Goal: Task Accomplishment & Management: Complete application form

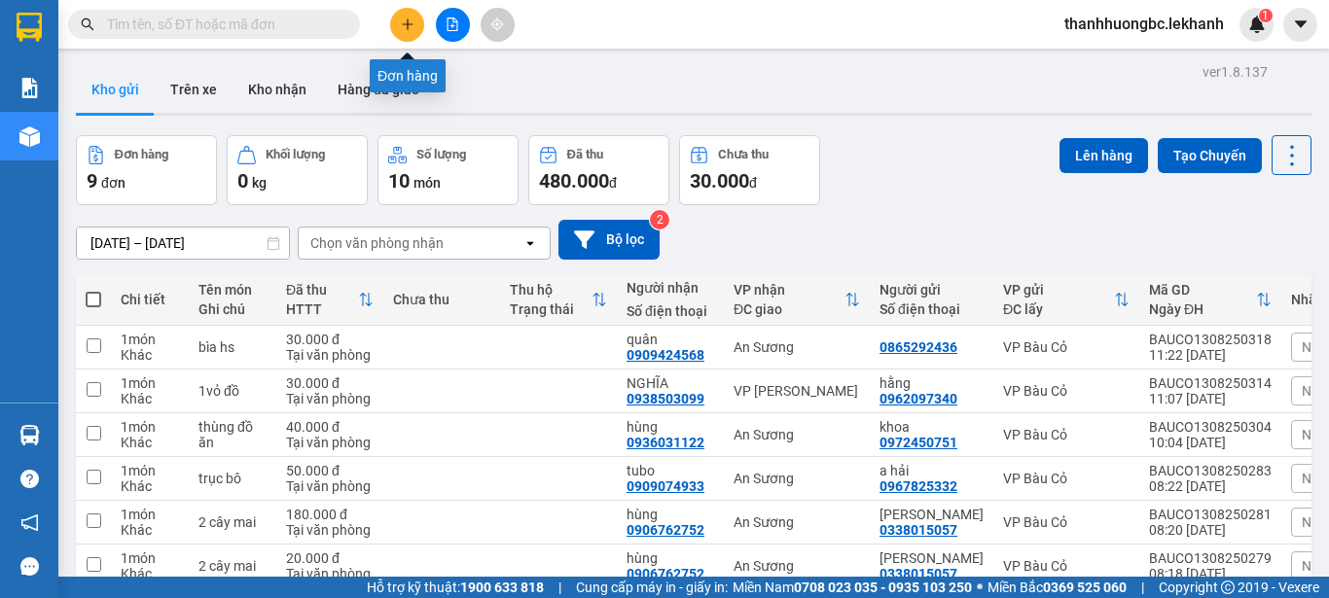
click at [406, 18] on icon "plus" at bounding box center [408, 25] width 14 height 14
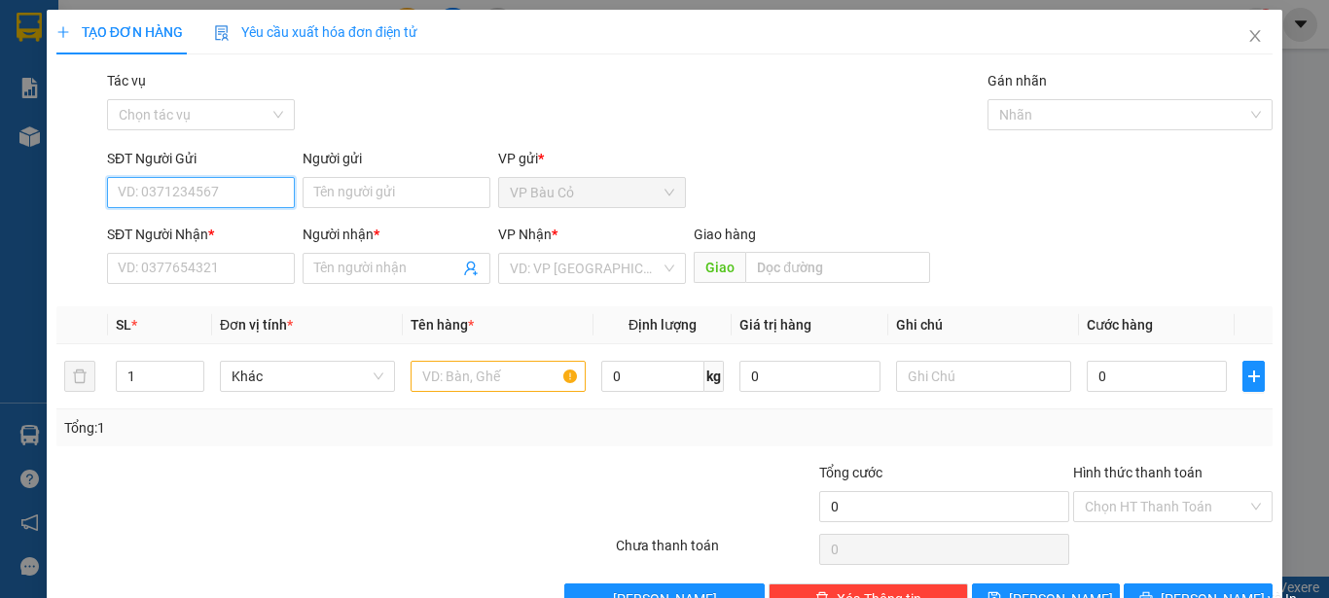
click at [200, 193] on input "SĐT Người Gửi" at bounding box center [201, 192] width 188 height 31
type input "0"
type input "0909465569"
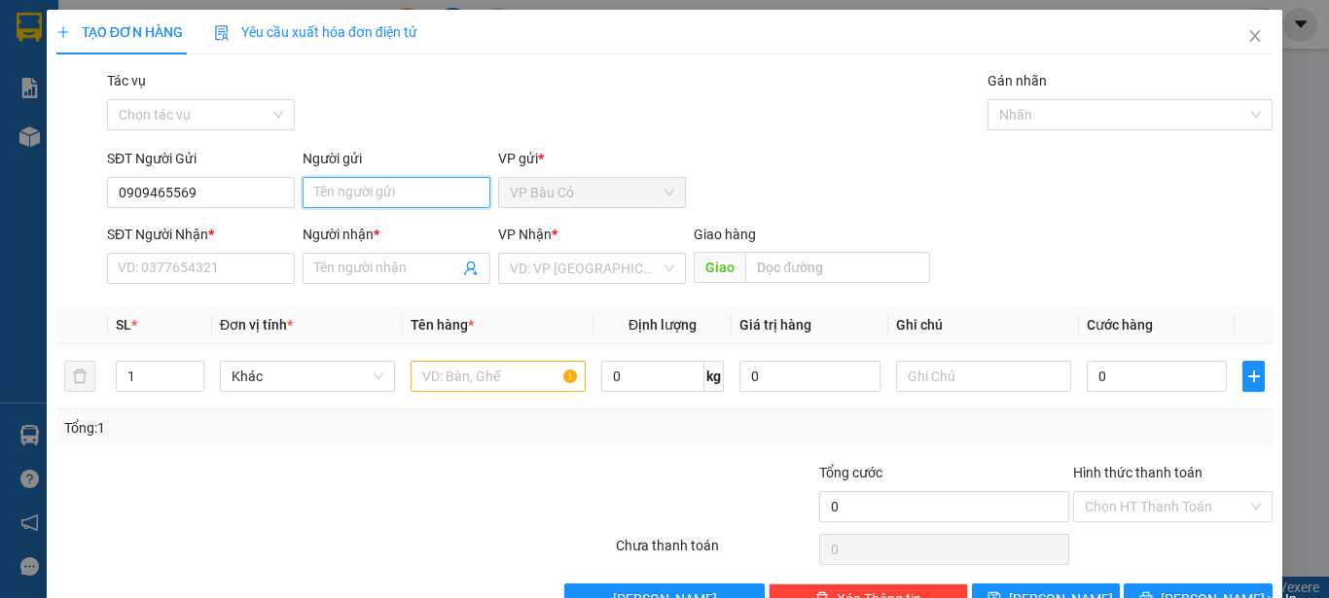
click at [354, 191] on input "Người gửi" at bounding box center [397, 192] width 188 height 31
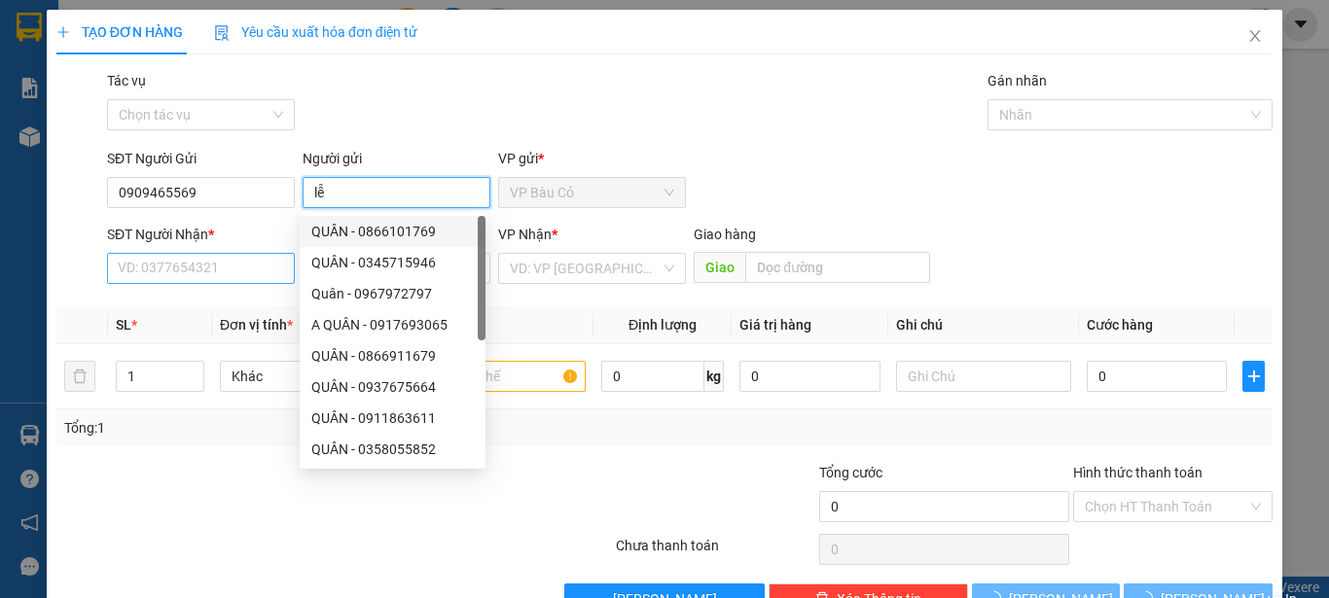
type input "lễ"
click at [185, 256] on input "SĐT Người Nhận *" at bounding box center [201, 268] width 188 height 31
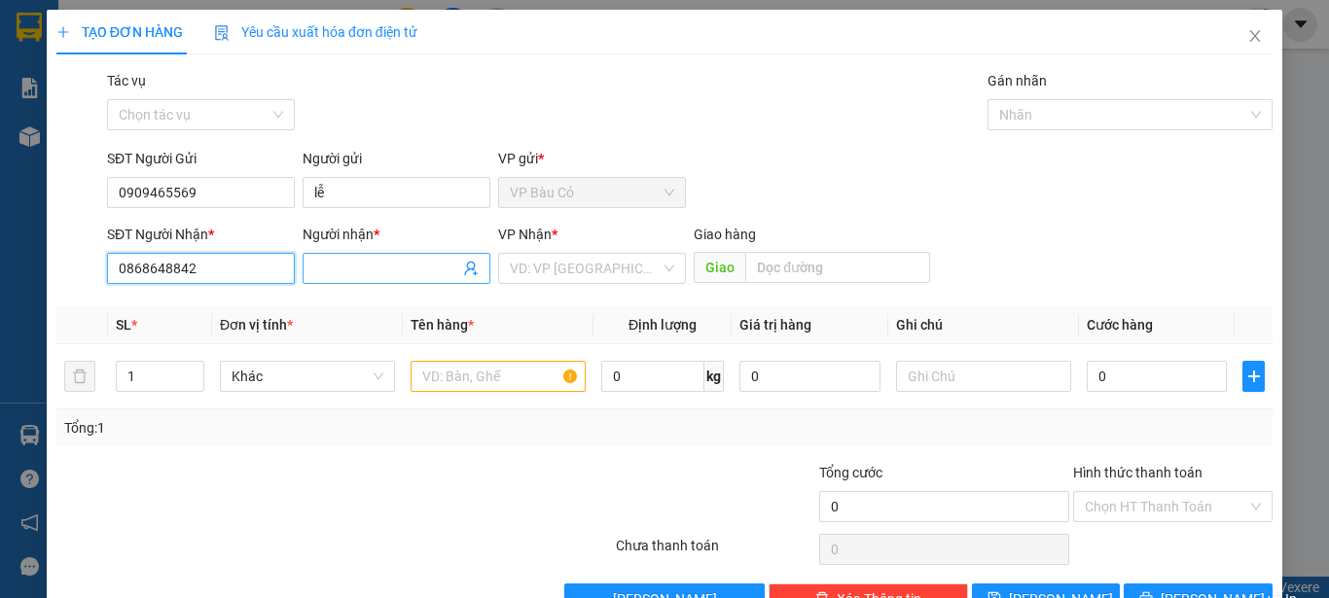
type input "0868648842"
click at [353, 262] on input "Người nhận *" at bounding box center [386, 268] width 145 height 21
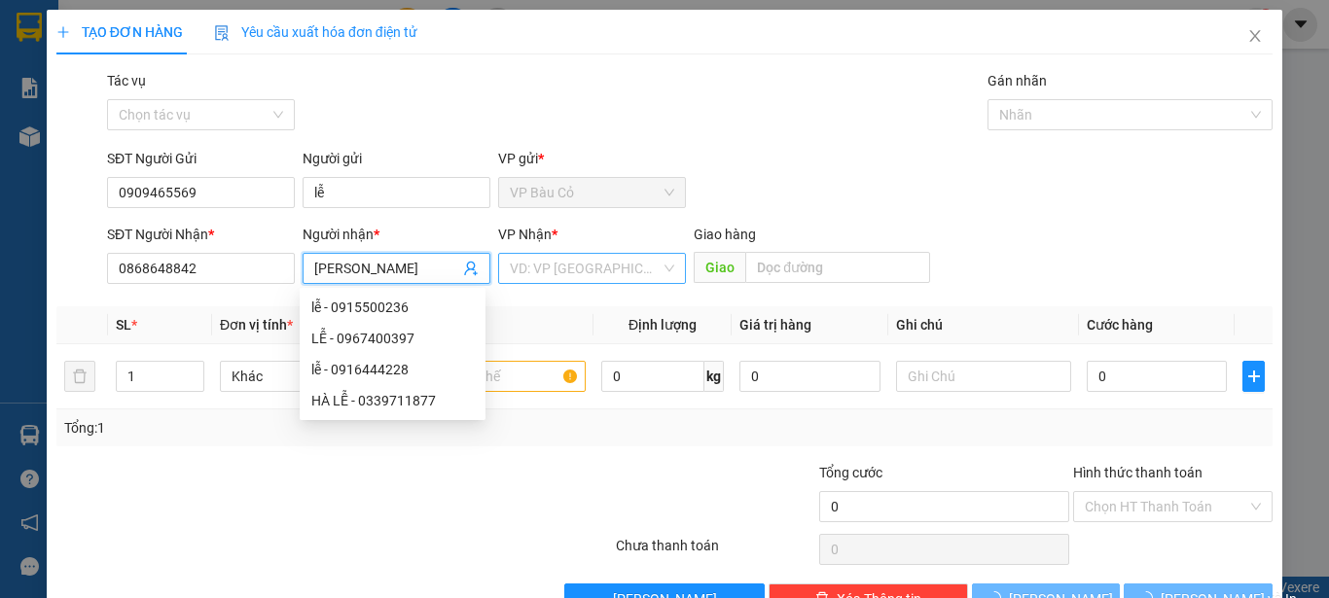
type input "[PERSON_NAME]"
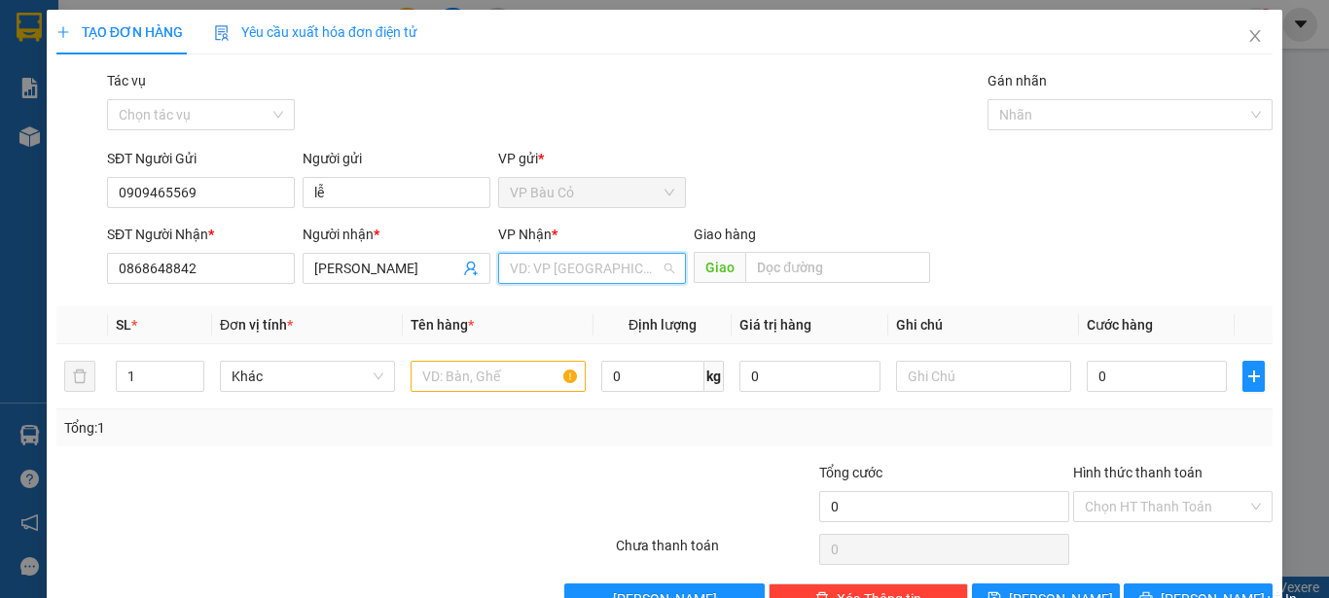
click at [557, 273] on input "search" at bounding box center [585, 268] width 151 height 29
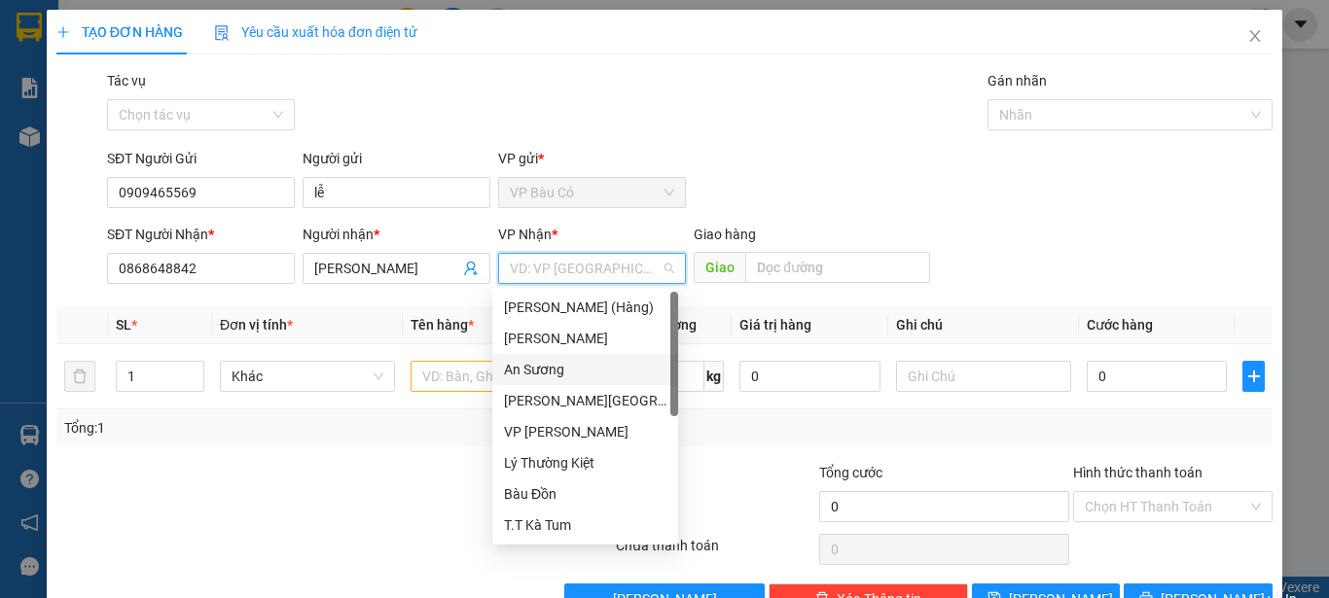
click at [549, 374] on div "An Sương" at bounding box center [585, 369] width 163 height 21
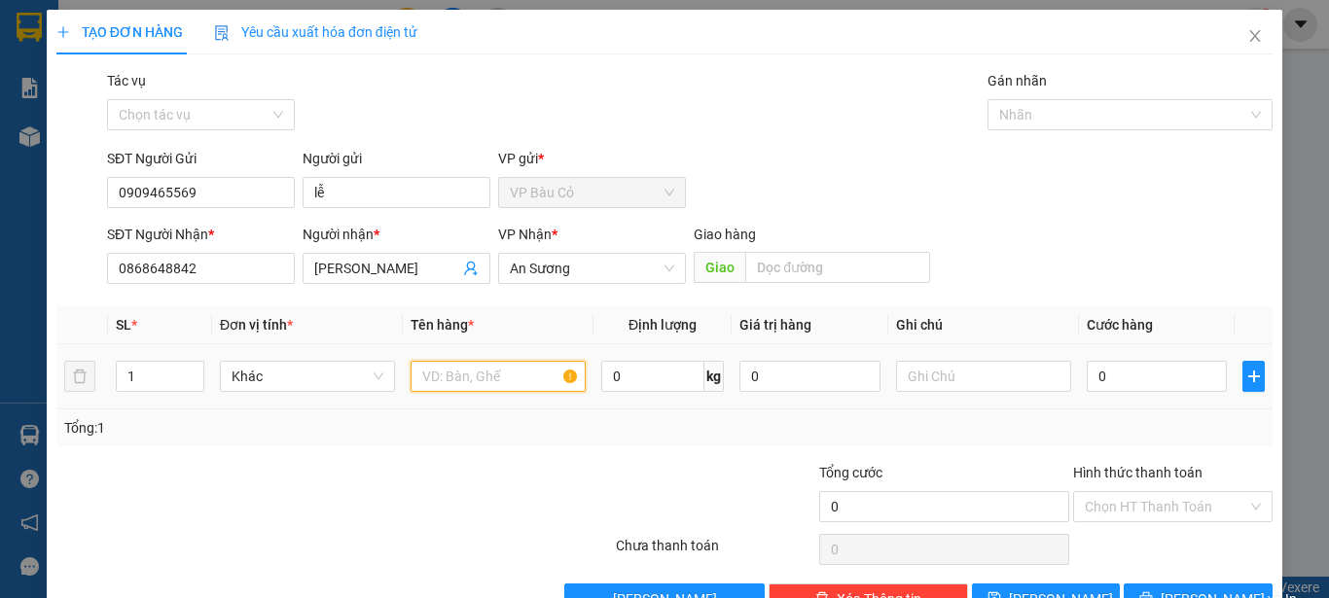
click at [504, 374] on input "text" at bounding box center [498, 376] width 175 height 31
type input "bìa hs"
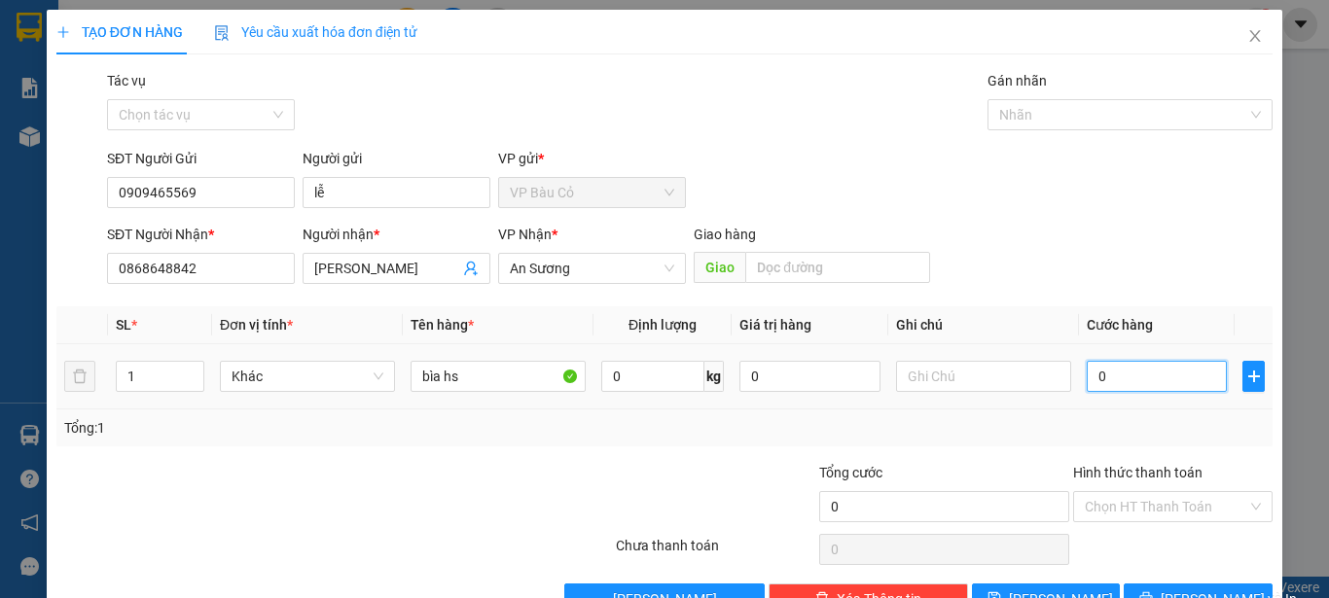
click at [1106, 368] on input "0" at bounding box center [1157, 376] width 140 height 31
type input "3"
type input "30"
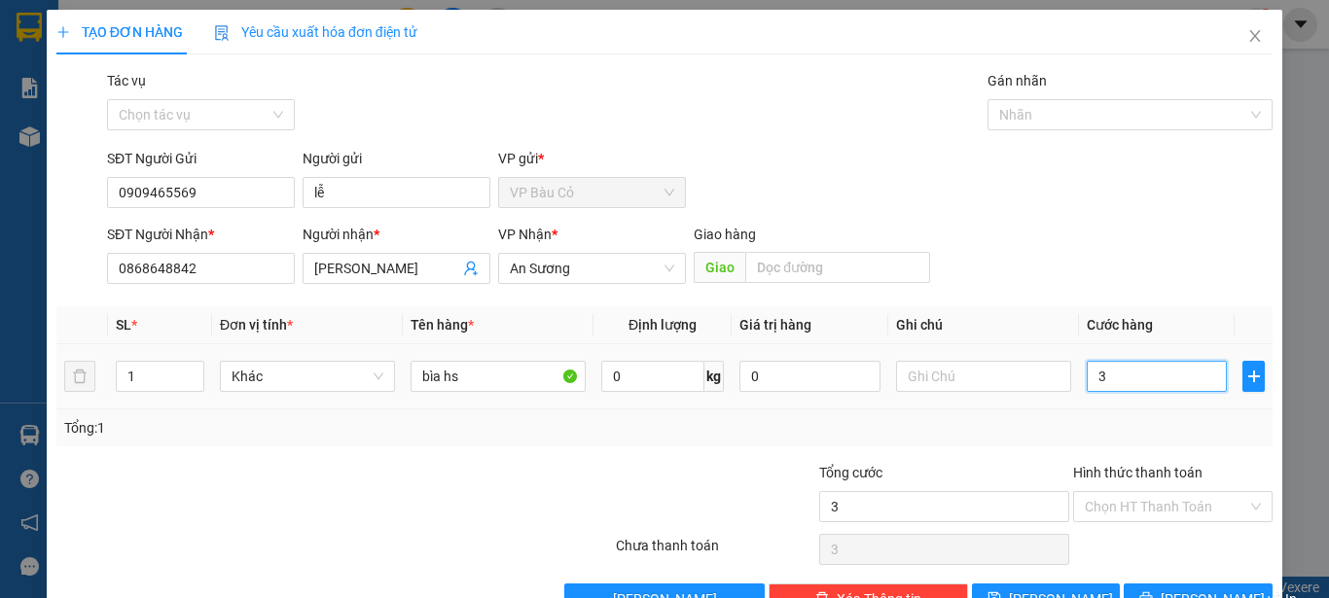
type input "30"
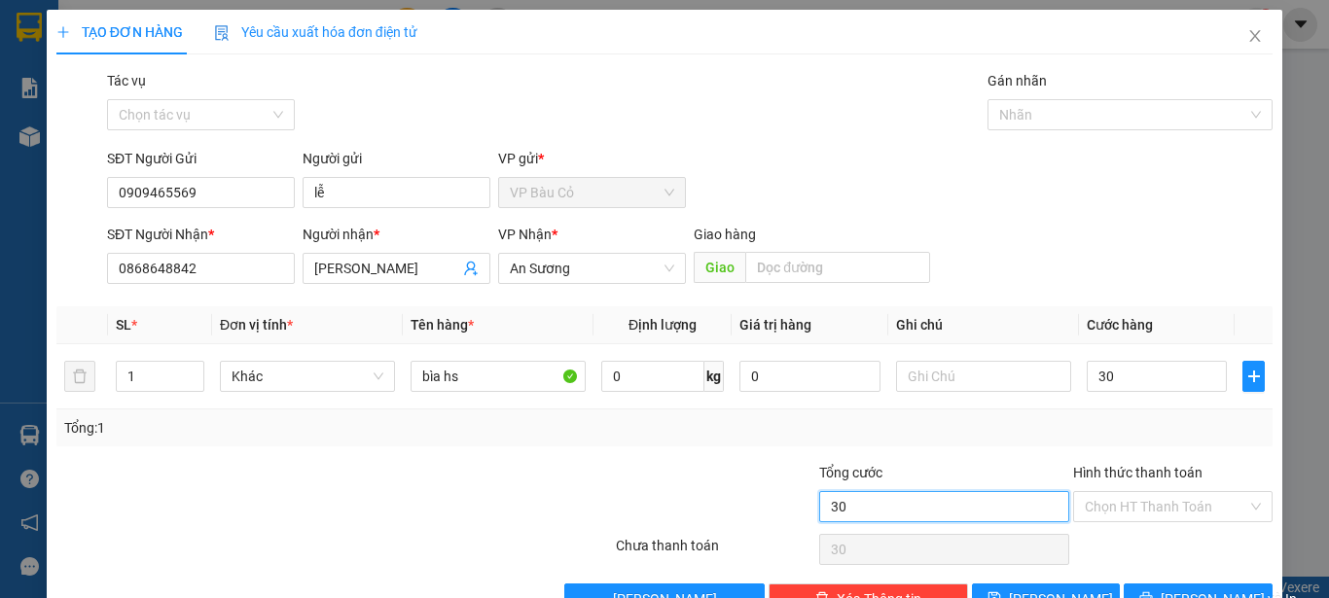
type input "30.000"
click at [946, 512] on input "30.000" at bounding box center [944, 506] width 250 height 31
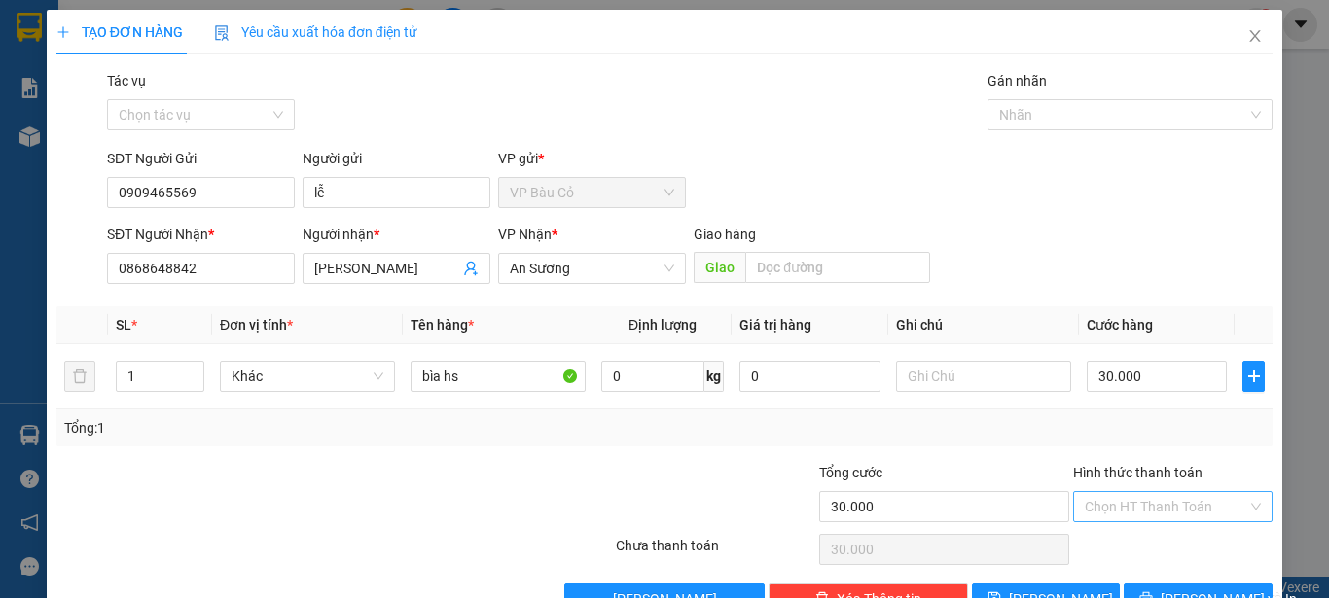
click at [1096, 507] on input "Hình thức thanh toán" at bounding box center [1166, 506] width 163 height 29
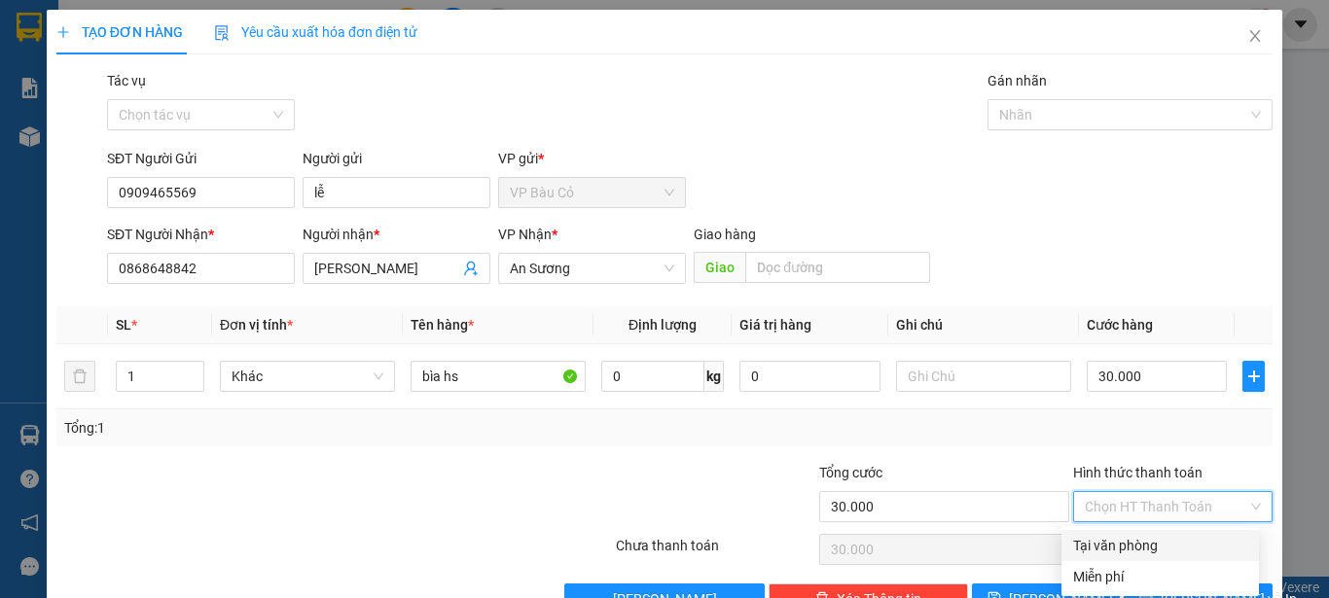
click at [1114, 560] on div "Tại văn phòng" at bounding box center [1161, 545] width 198 height 31
type input "0"
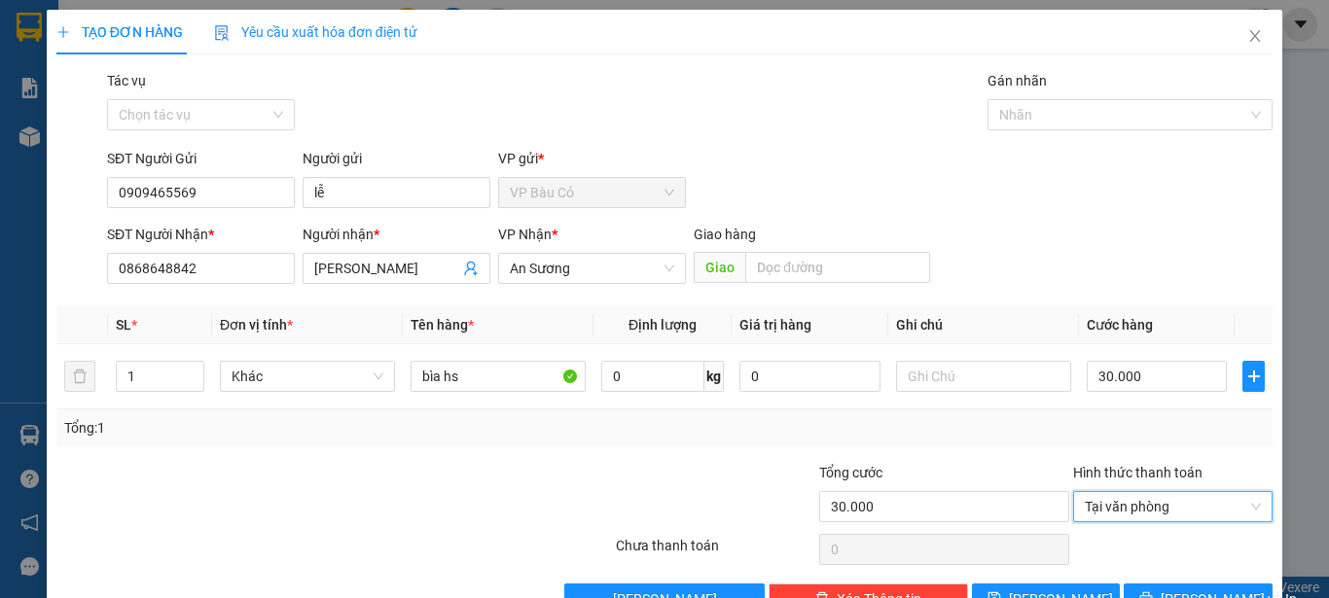
scroll to position [54, 0]
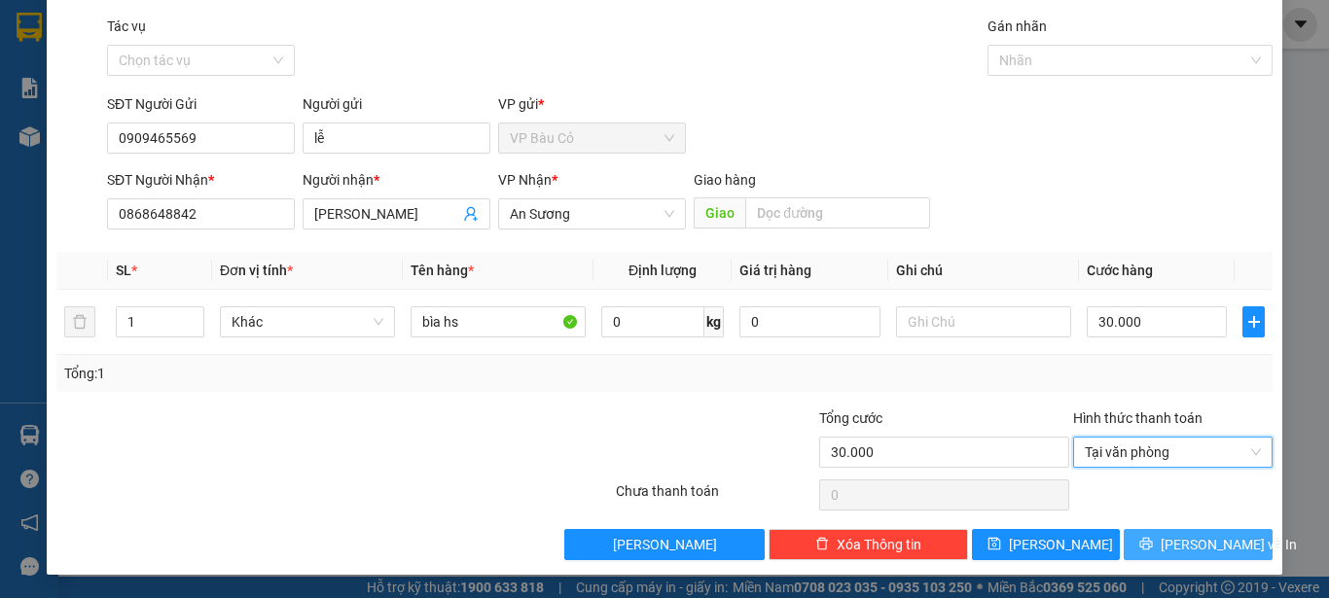
click at [1165, 545] on button "[PERSON_NAME] và In" at bounding box center [1198, 544] width 149 height 31
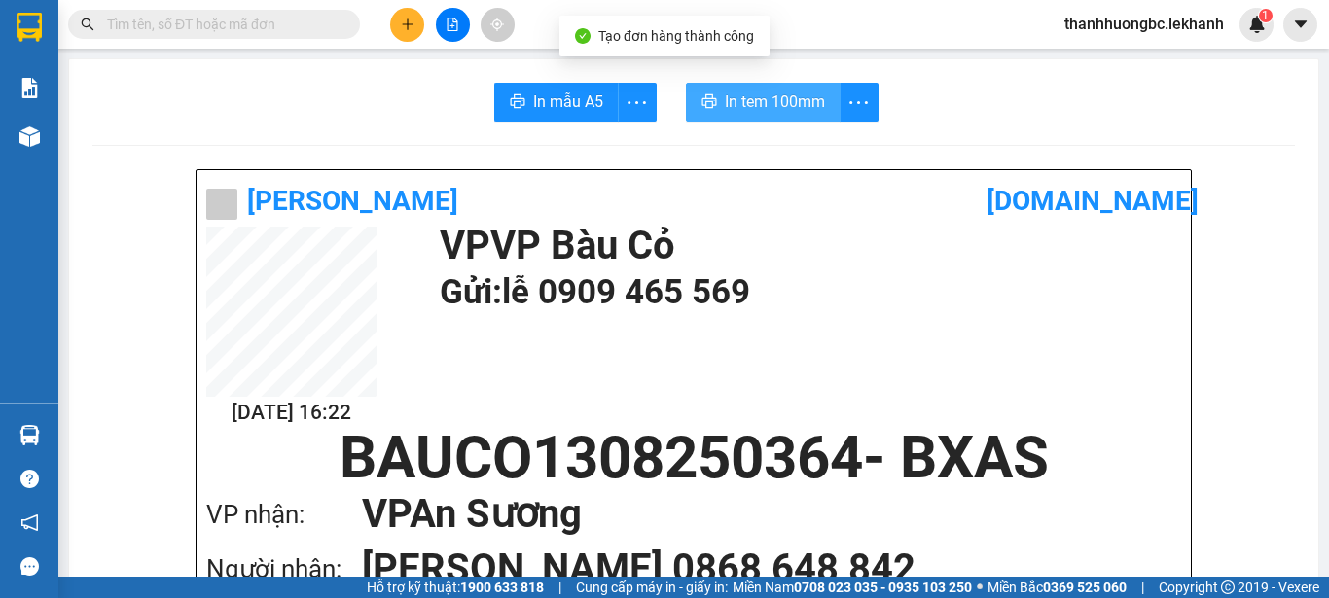
click at [784, 105] on span "In tem 100mm" at bounding box center [775, 102] width 100 height 24
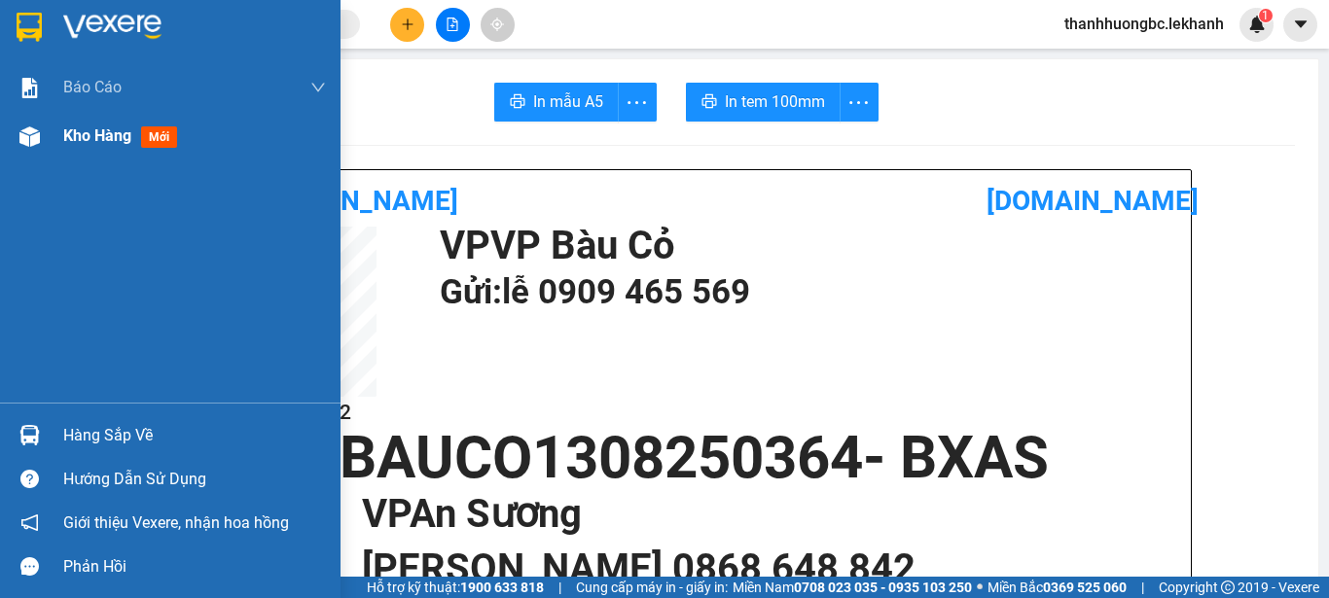
click at [54, 130] on div "Kho hàng mới" at bounding box center [170, 136] width 341 height 49
